Goal: Task Accomplishment & Management: Manage account settings

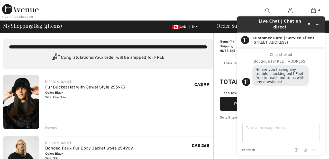
click at [245, 5] on div "< Continue Shopping Sandra Hi, Sandra ! 545 Reward points My Info Orders My Add…" at bounding box center [164, 10] width 329 height 21
click at [316, 7] on link "4" at bounding box center [313, 10] width 23 height 6
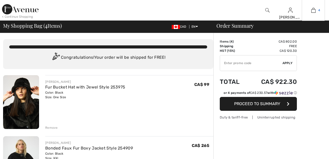
click at [316, 11] on link "4" at bounding box center [313, 10] width 23 height 6
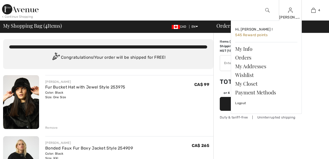
click at [290, 13] on img at bounding box center [290, 10] width 4 height 6
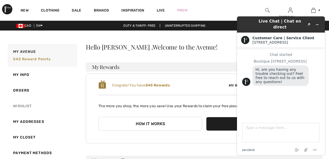
click at [29, 107] on link "Wishlist" at bounding box center [42, 106] width 70 height 16
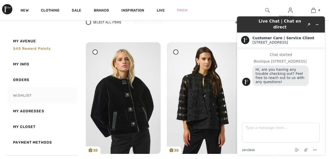
scroll to position [49, 0]
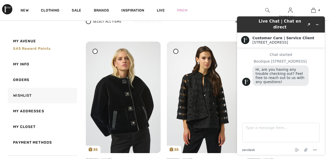
click at [61, 34] on link "My Avenue 545 Reward points" at bounding box center [42, 44] width 70 height 23
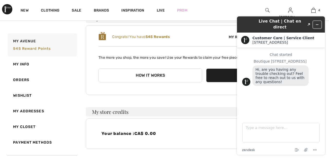
click at [317, 25] on icon "Minimize widget" at bounding box center [317, 25] width 2 height 0
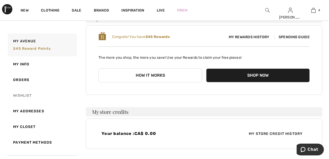
click at [21, 97] on link "Wishlist" at bounding box center [42, 96] width 70 height 16
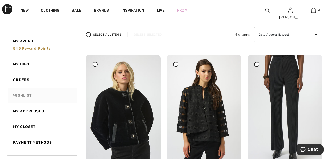
scroll to position [37, 0]
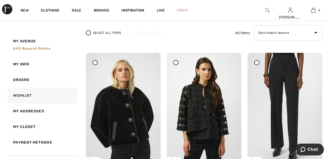
click at [178, 61] on div at bounding box center [175, 62] width 5 height 5
click at [256, 62] on icon at bounding box center [257, 62] width 2 height 2
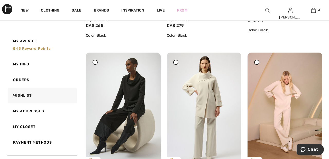
scroll to position [201, 0]
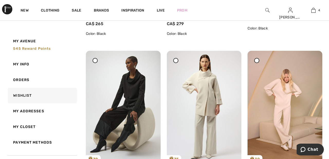
click at [98, 62] on span at bounding box center [95, 60] width 6 height 6
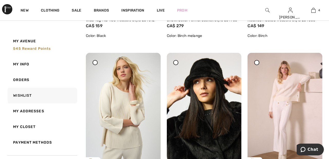
scroll to position [355, 0]
click at [257, 62] on icon at bounding box center [257, 62] width 2 height 2
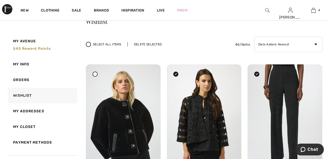
scroll to position [0, 0]
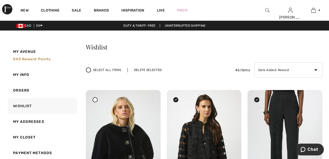
click at [150, 70] on div "Delete Selected" at bounding box center [147, 70] width 41 height 5
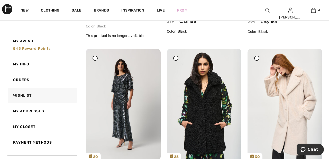
scroll to position [1660, 0]
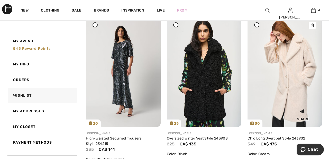
click at [298, 70] on img at bounding box center [285, 71] width 75 height 112
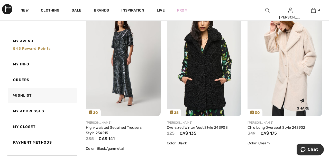
scroll to position [1716, 0]
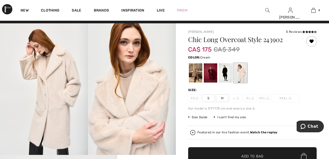
scroll to position [8, 0]
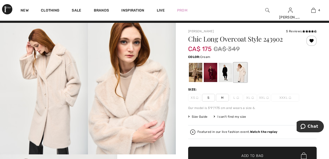
click at [195, 74] on div at bounding box center [195, 72] width 13 height 19
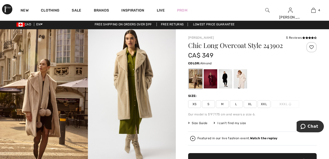
scroll to position [0, 0]
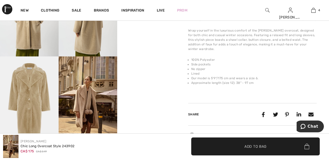
click at [260, 47] on div "Wrap yourself in the luxurious comfort of the [PERSON_NAME] overcoat, designed …" at bounding box center [252, 59] width 129 height 63
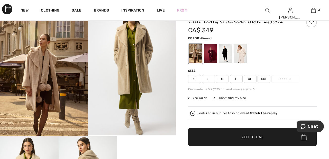
scroll to position [25, 0]
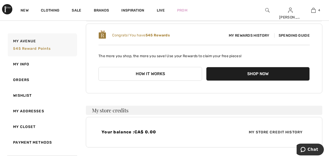
scroll to position [50, 0]
click at [312, 11] on img at bounding box center [313, 10] width 4 height 6
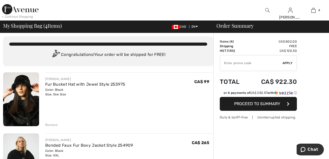
scroll to position [4, 0]
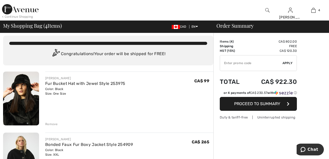
click at [51, 125] on div "Remove" at bounding box center [51, 124] width 13 height 5
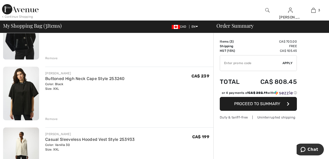
scroll to position [70, 0]
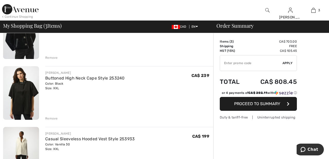
click at [49, 57] on div "Remove" at bounding box center [51, 58] width 13 height 5
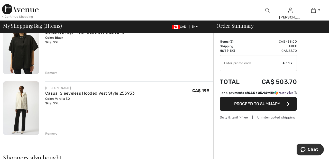
scroll to position [56, 0]
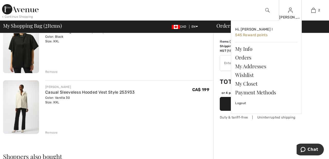
click at [290, 11] on img at bounding box center [290, 10] width 4 height 6
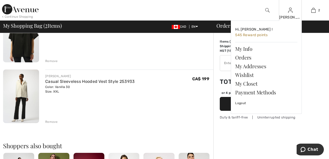
scroll to position [78, 0]
